Goal: Information Seeking & Learning: Learn about a topic

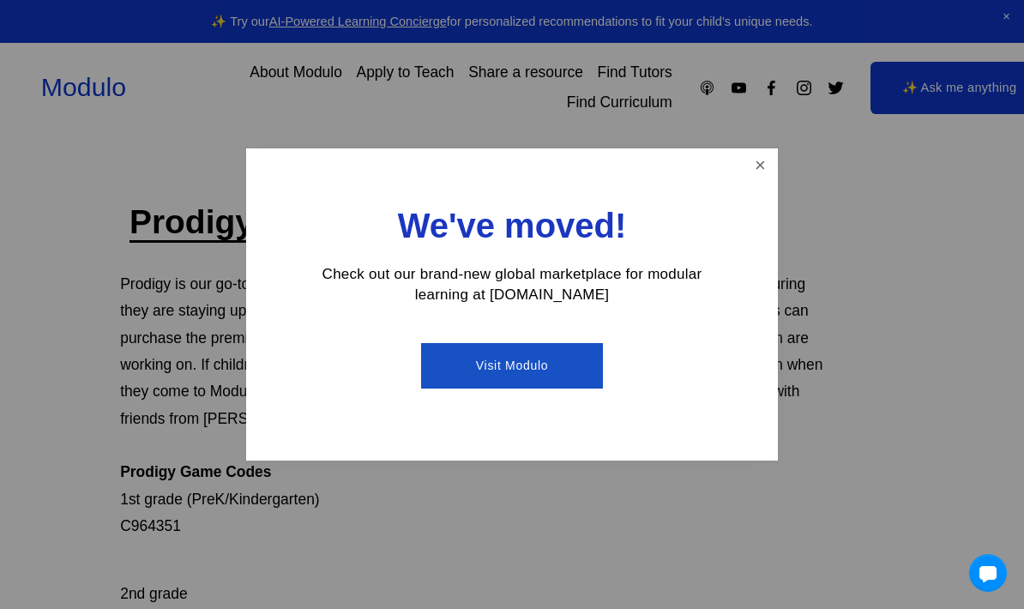
click at [756, 181] on link "Close" at bounding box center [760, 166] width 30 height 30
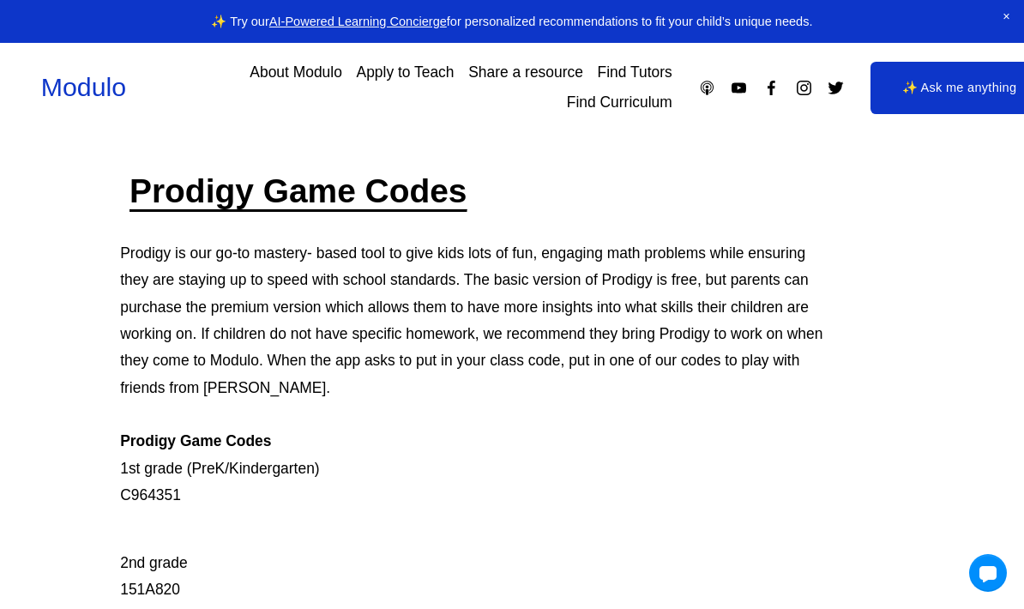
scroll to position [51, 0]
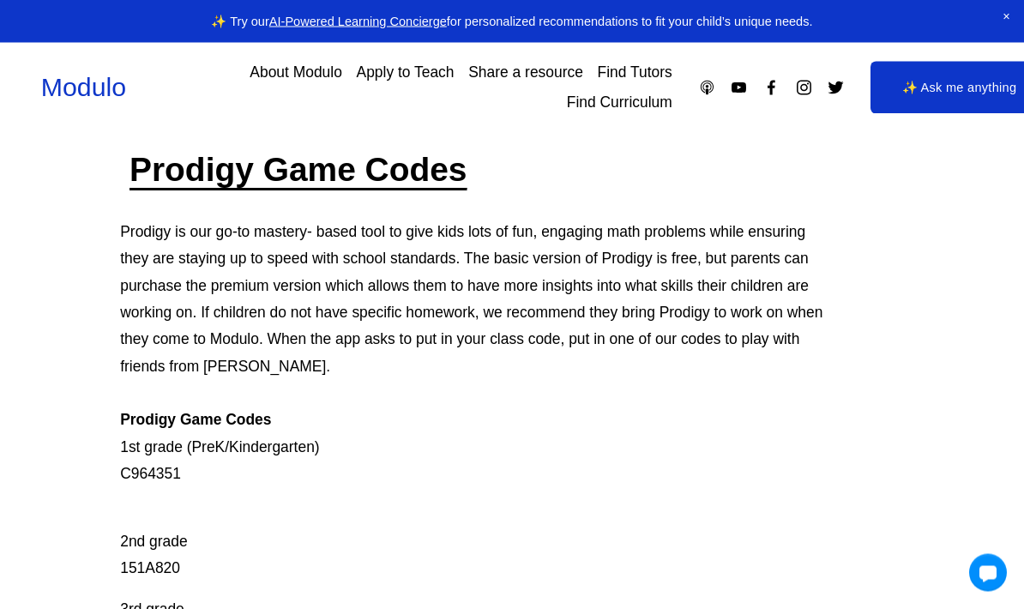
click at [166, 561] on p "2nd grade 151A820" at bounding box center [472, 543] width 704 height 81
click at [158, 569] on p "2nd grade 151A820" at bounding box center [472, 543] width 704 height 81
click at [154, 565] on p "2nd grade 151A820" at bounding box center [472, 542] width 704 height 81
click at [153, 575] on p "2nd grade 151A820" at bounding box center [472, 542] width 704 height 81
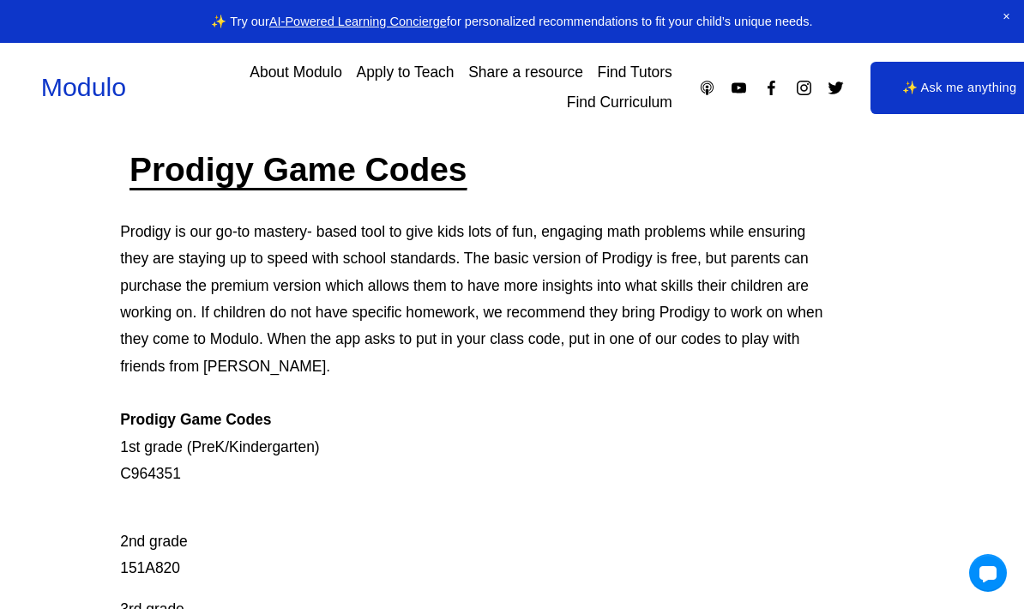
click at [166, 566] on p "2nd grade 151A820" at bounding box center [472, 542] width 704 height 81
click at [168, 557] on p "2nd grade 151A820" at bounding box center [472, 542] width 704 height 81
click at [161, 557] on p "2nd grade 151A820" at bounding box center [472, 542] width 704 height 81
click at [158, 551] on p "2nd grade 151A820" at bounding box center [472, 542] width 704 height 81
click at [143, 561] on p "2nd grade 151A820" at bounding box center [472, 542] width 704 height 81
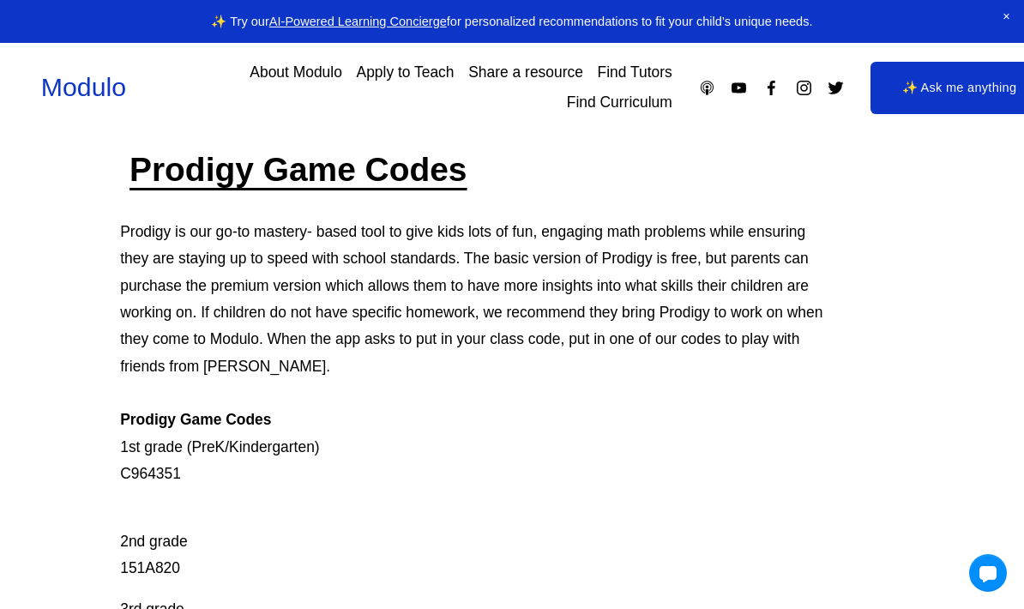
click at [140, 570] on p "2nd grade 151A820" at bounding box center [472, 542] width 704 height 81
click at [150, 558] on p "2nd grade 151A820" at bounding box center [472, 542] width 704 height 81
click at [159, 557] on p "2nd grade 151A820" at bounding box center [472, 542] width 704 height 81
click at [118, 556] on div "Prodigy Game Codes Prodigy is our go-to mastery- based tool to give kids lots o…" at bounding box center [512, 618] width 1024 height 941
click at [153, 569] on p "2nd grade 151A820" at bounding box center [472, 542] width 704 height 81
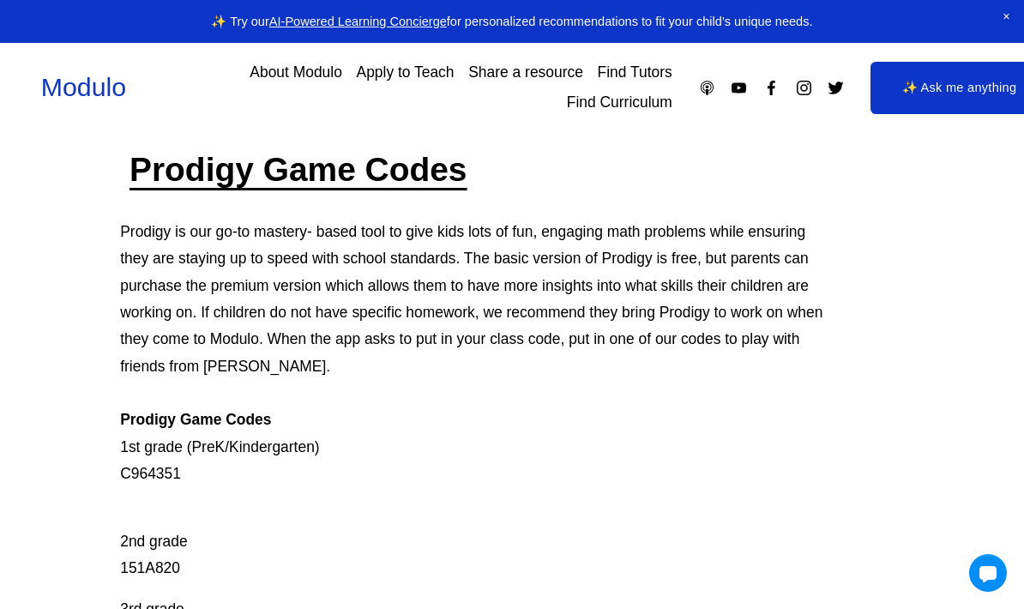
click at [490, 192] on div "Prodigy Game Codes Prodigy is our go-to mastery- based tool to give kids lots o…" at bounding box center [472, 568] width 704 height 840
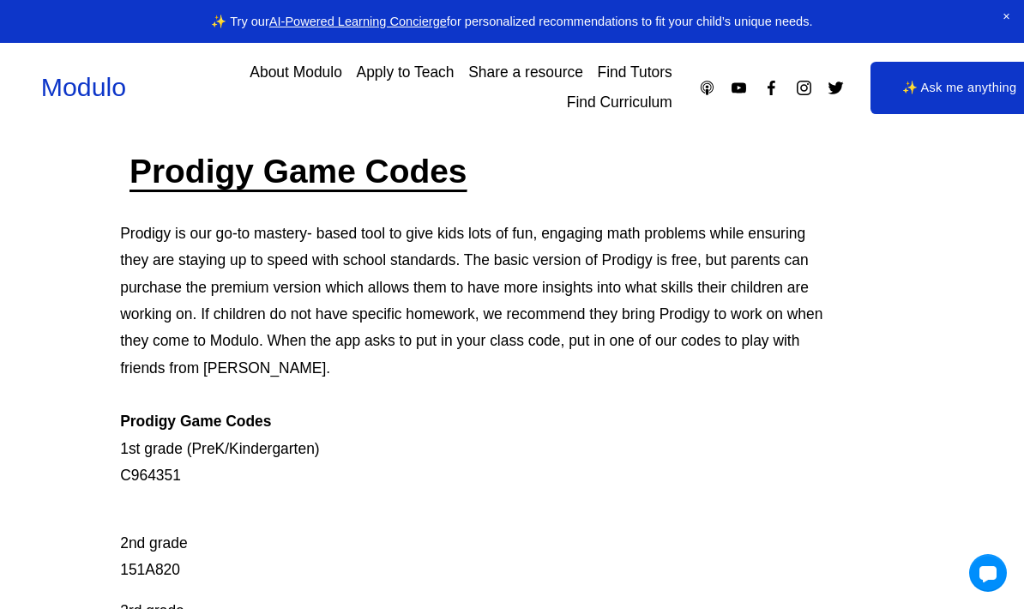
scroll to position [48, 0]
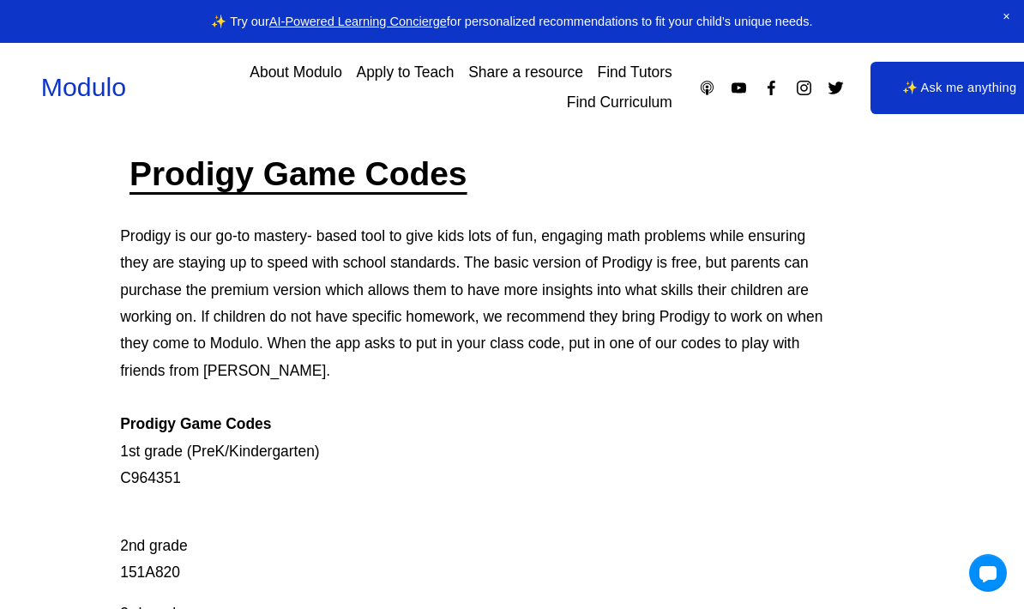
click at [1006, 15] on span "Close Announcement" at bounding box center [1006, 17] width 35 height 34
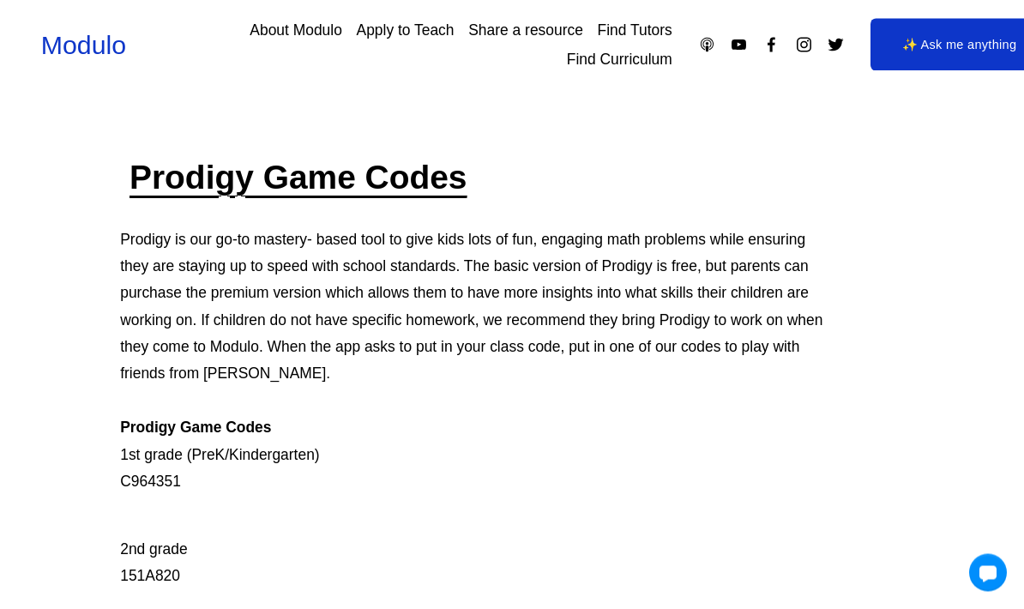
scroll to position [0, 0]
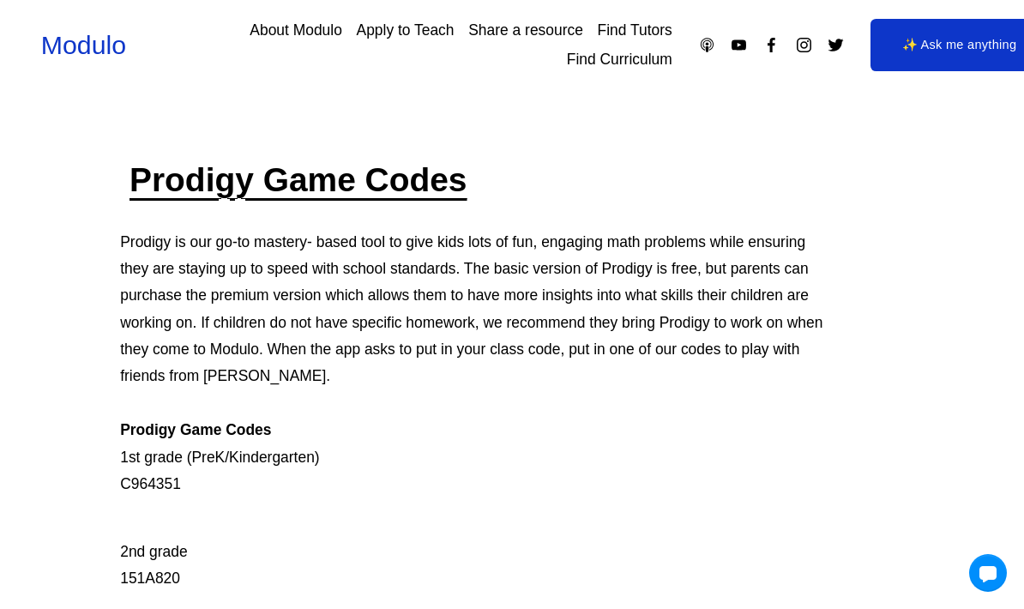
click at [137, 568] on p "2nd grade 151A820" at bounding box center [472, 551] width 704 height 81
click at [155, 570] on p "2nd grade 151A820" at bounding box center [472, 551] width 704 height 81
click at [154, 583] on p "2nd grade 151A820" at bounding box center [472, 551] width 704 height 81
click at [145, 575] on p "2nd grade 151A820" at bounding box center [472, 551] width 704 height 81
